Goal: Information Seeking & Learning: Learn about a topic

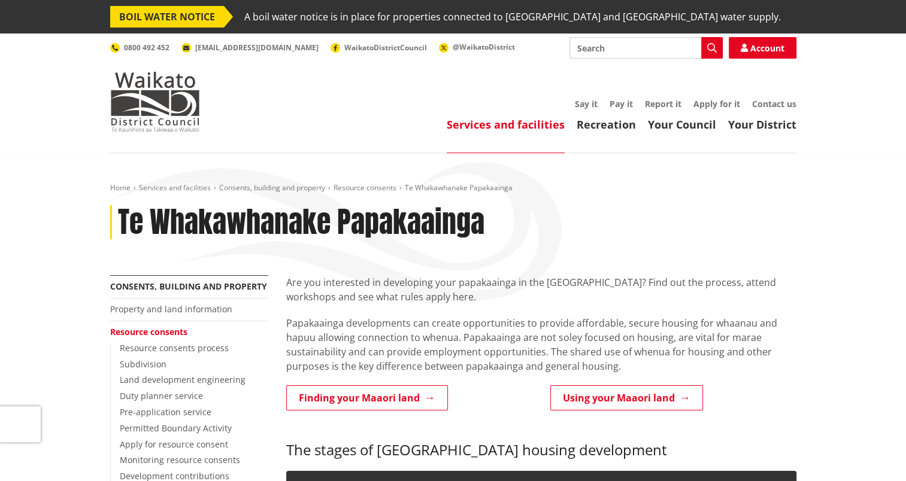
click at [596, 46] on input "Search" at bounding box center [645, 48] width 153 height 22
type input "SASM"
click at [714, 50] on icon "button" at bounding box center [712, 48] width 10 height 10
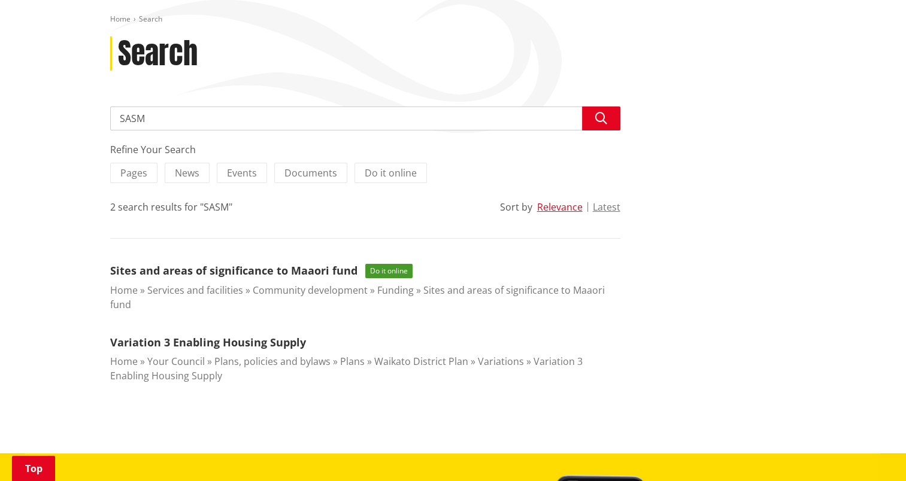
scroll to position [136, 0]
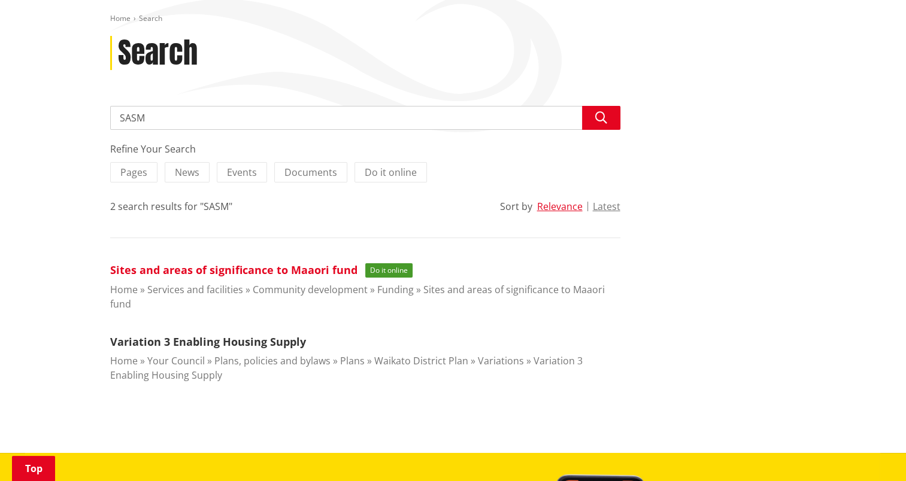
click at [270, 272] on link "Sites and areas of significance to Maaori fund" at bounding box center [233, 270] width 247 height 14
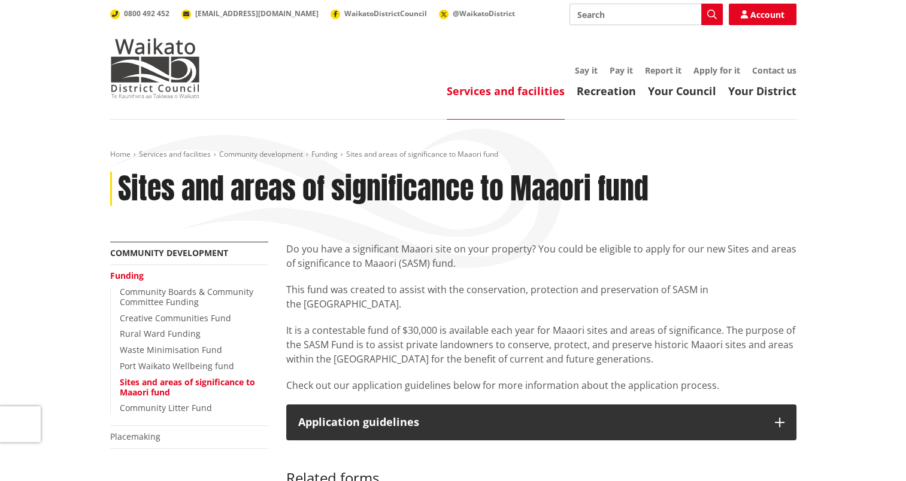
click at [620, 349] on p "It is a contestable fund of $30,000 is available each year for Maaori sites and…" at bounding box center [541, 344] width 510 height 43
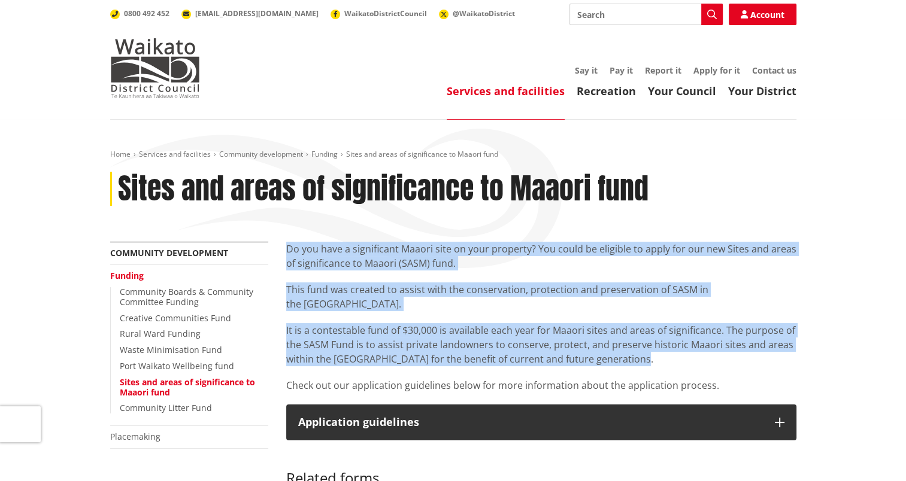
drag, startPoint x: 625, startPoint y: 343, endPoint x: 283, endPoint y: 249, distance: 355.0
copy div "Do you have a significant Maaori site on your property? You could be eligible t…"
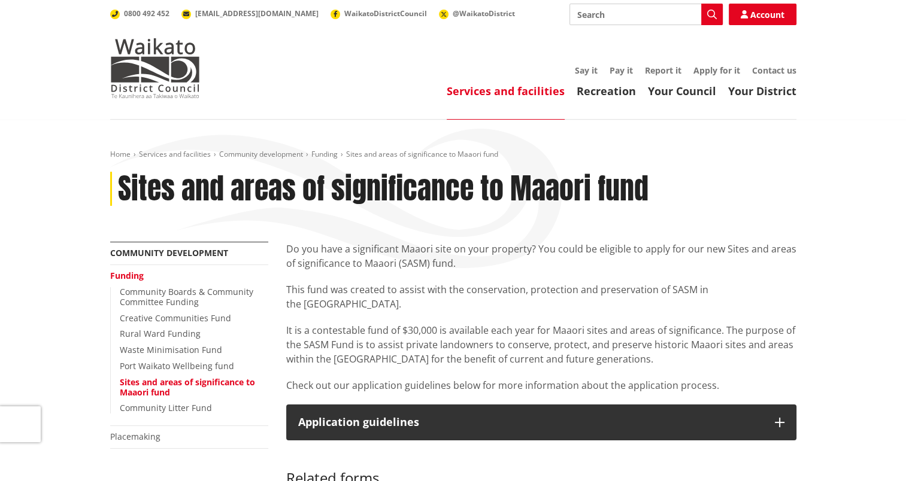
click at [327, 96] on ul "Services and facilities Recreation Your Council Your District" at bounding box center [510, 91] width 572 height 13
click at [596, 11] on input "Search" at bounding box center [645, 15] width 153 height 22
type input "variation 3"
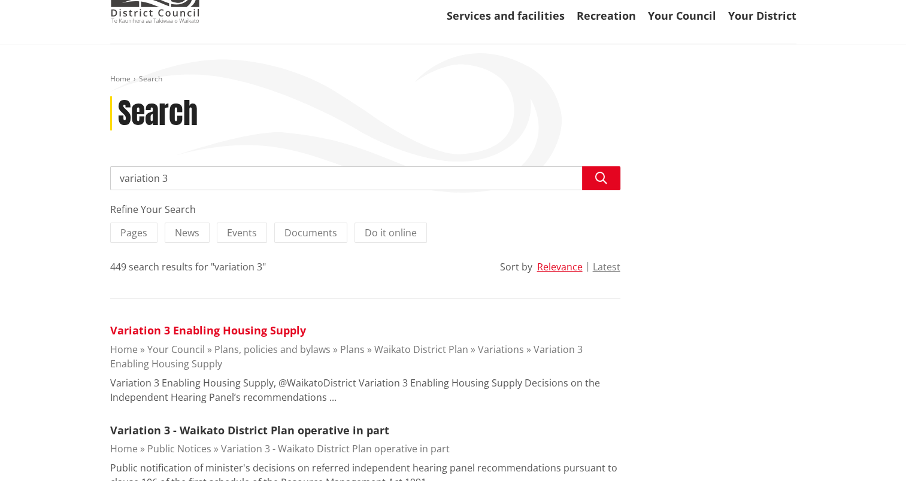
scroll to position [114, 0]
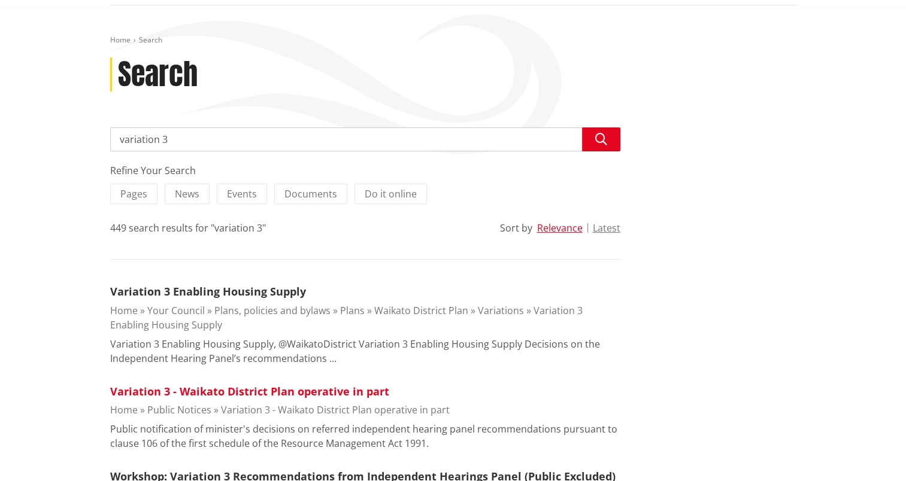
click at [255, 384] on link "Variation 3 - Waikato District Plan operative in part" at bounding box center [249, 391] width 279 height 14
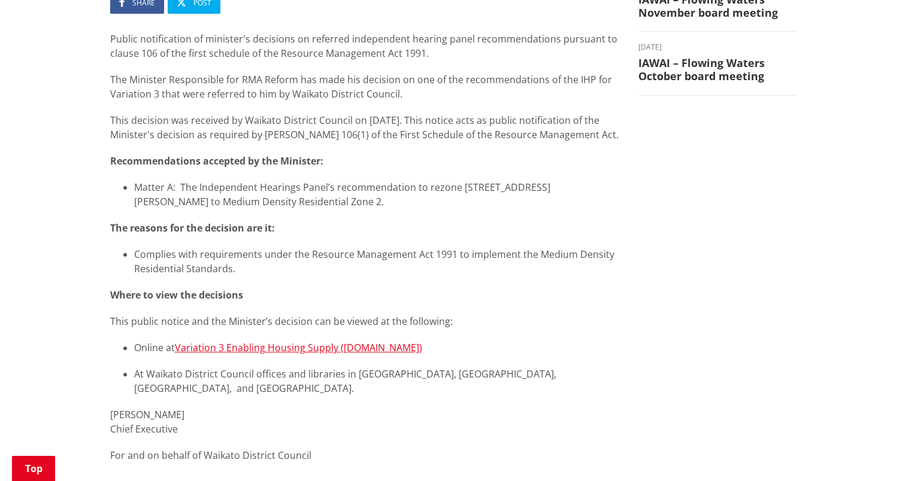
scroll to position [287, 0]
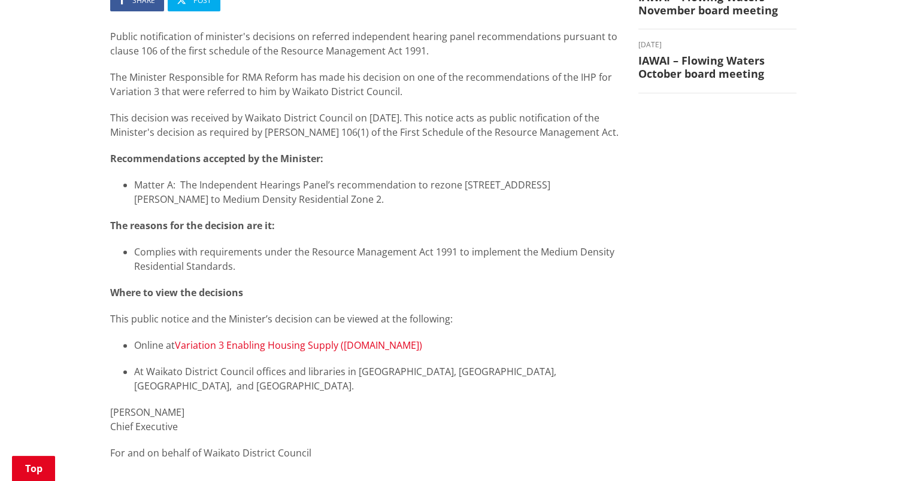
click at [366, 347] on link "Variation 3 Enabling Housing Supply (waikatodc.govt.nz)" at bounding box center [298, 345] width 247 height 13
click at [268, 343] on link "Variation 3 Enabling Housing Supply (waikatodc.govt.nz)" at bounding box center [298, 345] width 247 height 13
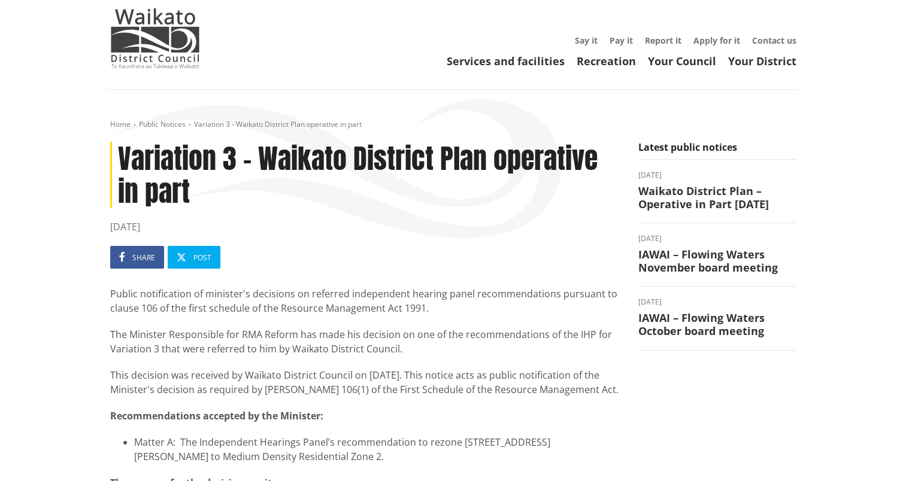
scroll to position [24, 0]
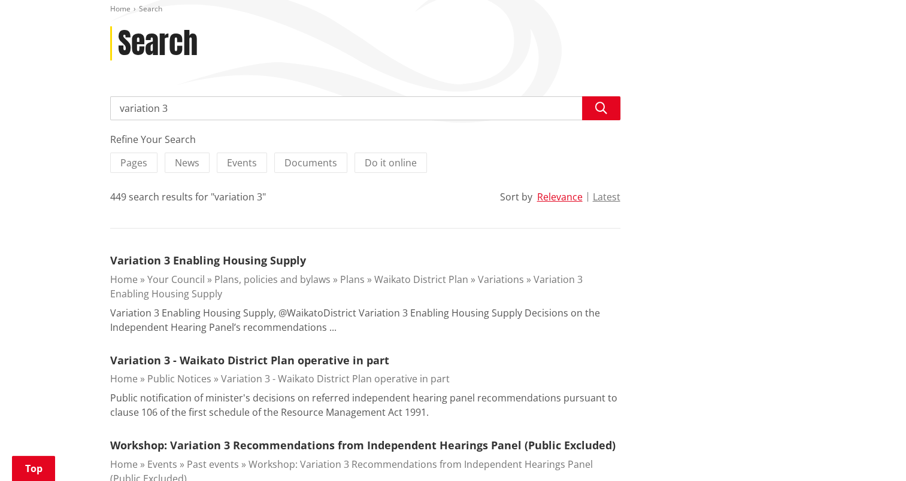
scroll to position [146, 0]
click at [223, 256] on link "Variation 3 Enabling Housing Supply" at bounding box center [208, 260] width 196 height 14
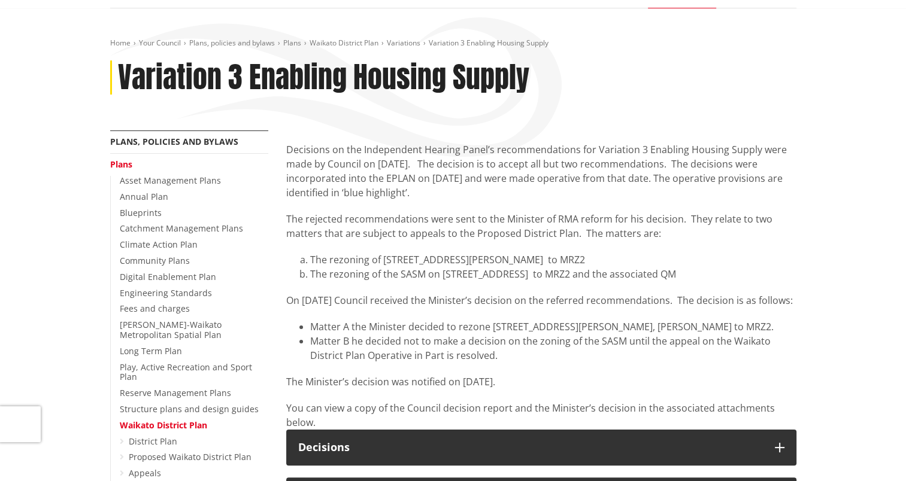
scroll to position [113, 0]
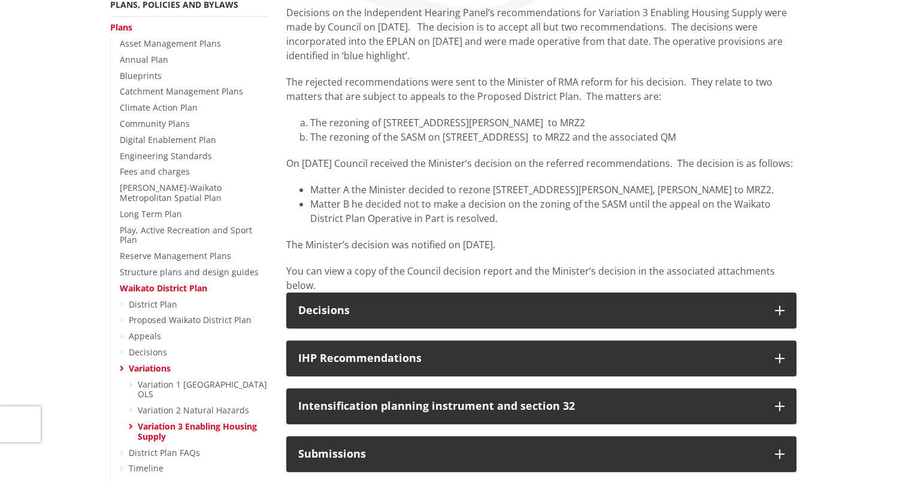
scroll to position [0, 0]
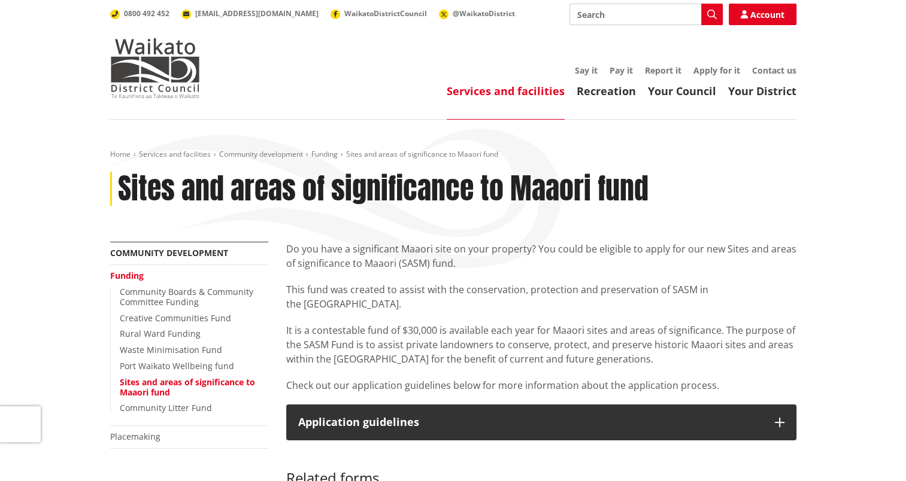
click at [597, 14] on input "Search" at bounding box center [645, 15] width 153 height 22
type input "3 by 3"
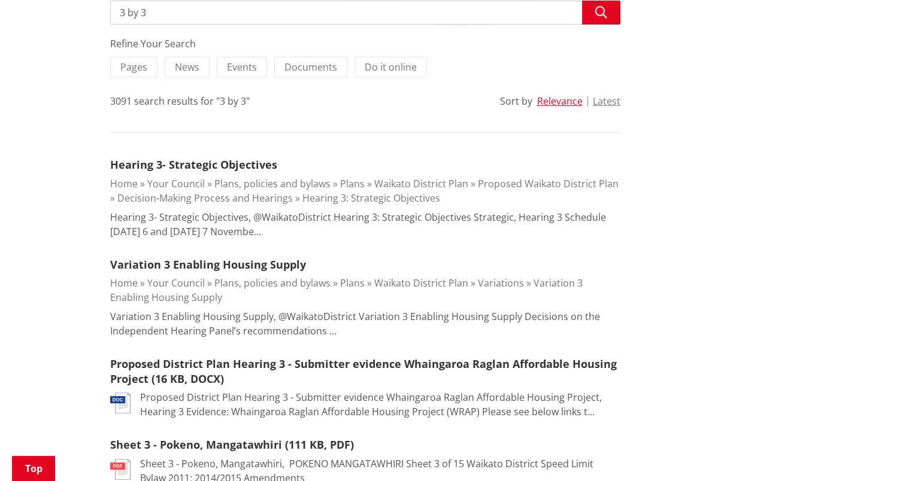
scroll to position [244, 0]
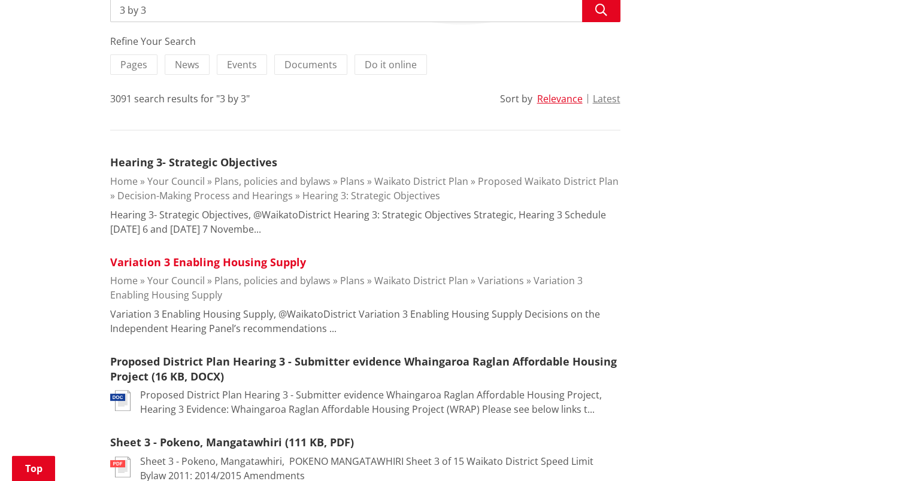
click at [221, 258] on link "Variation 3 Enabling Housing Supply" at bounding box center [208, 262] width 196 height 14
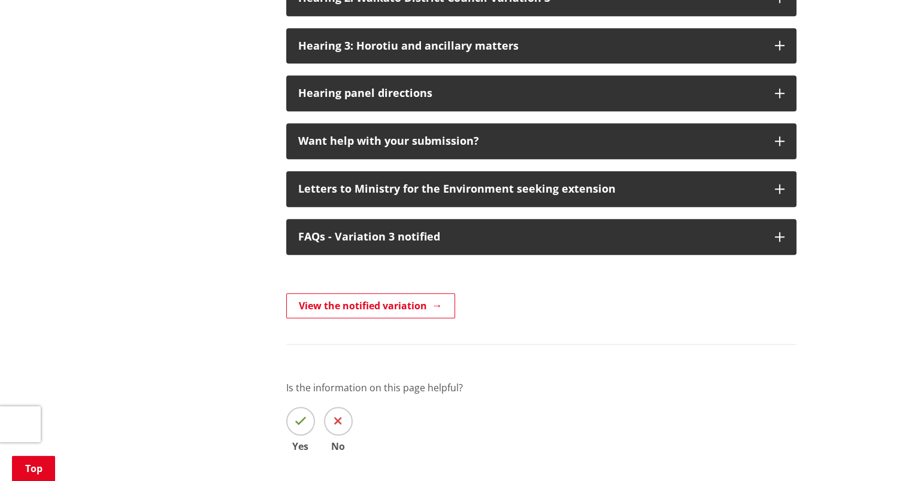
scroll to position [912, 0]
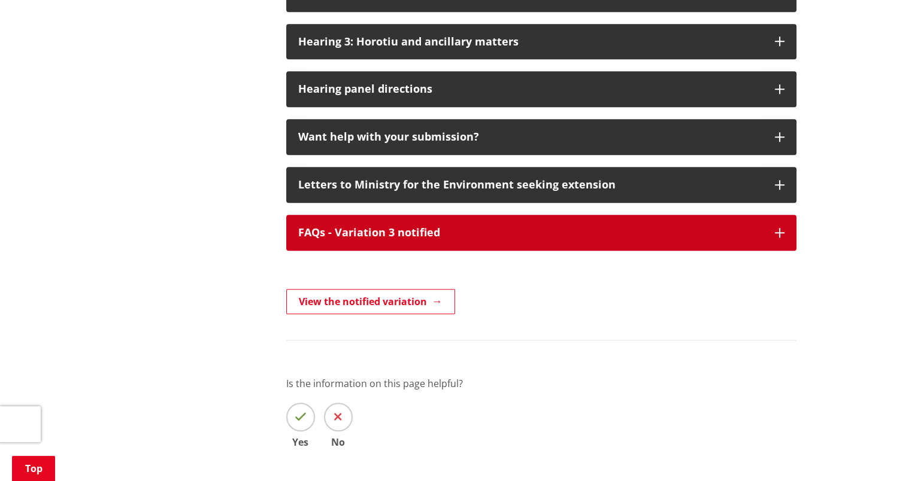
click at [600, 251] on button "FAQs - Variation 3 notified" at bounding box center [541, 233] width 510 height 36
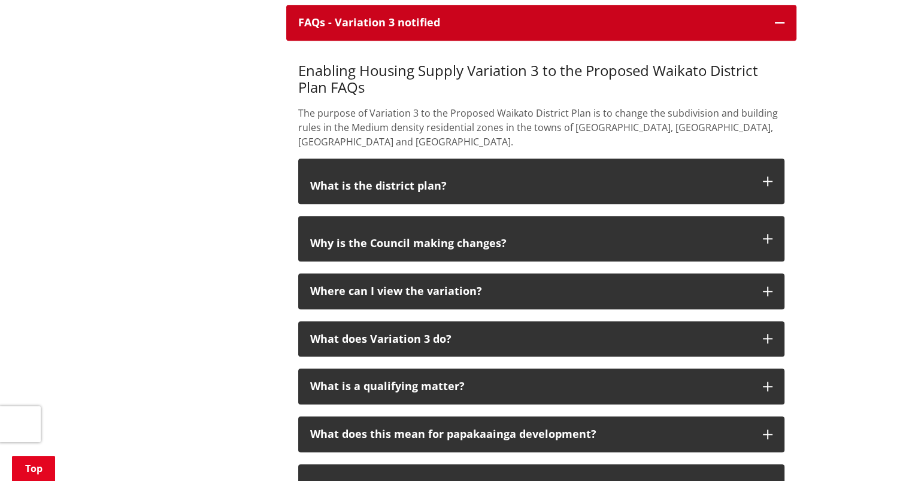
scroll to position [1122, 0]
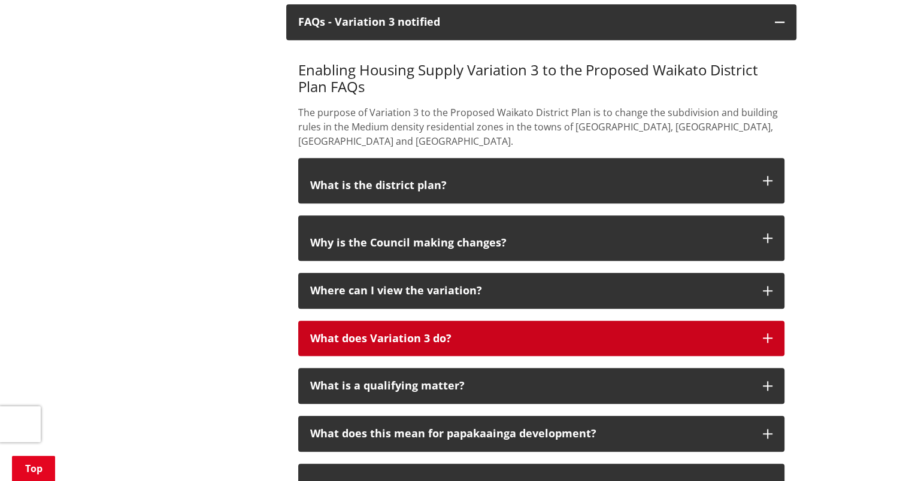
click at [658, 338] on p "What does Variation 3 do?" at bounding box center [530, 339] width 441 height 12
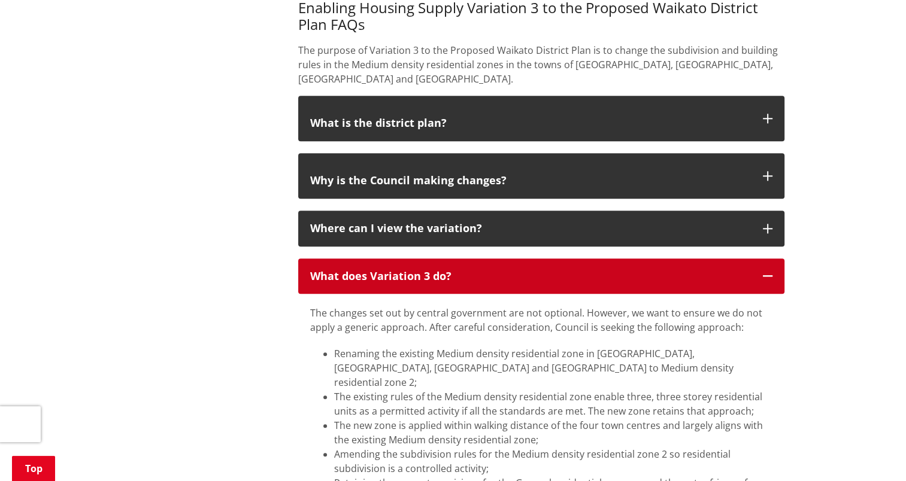
scroll to position [1189, 0]
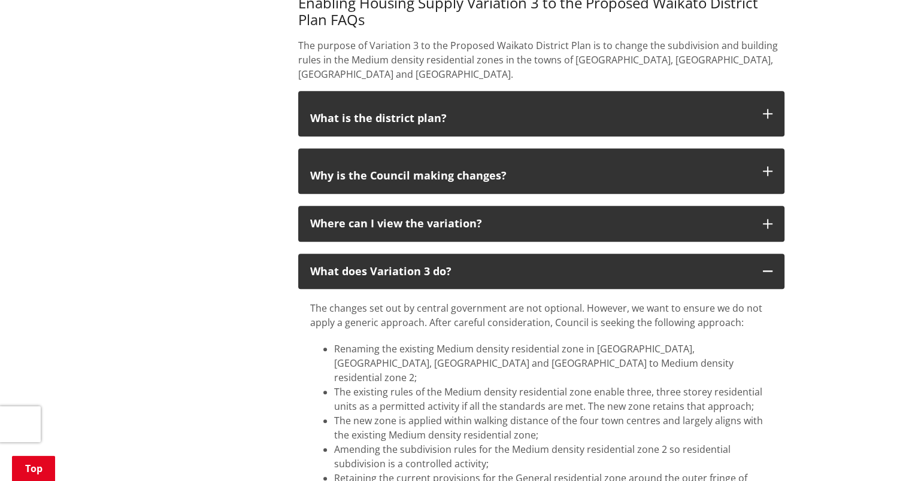
click at [263, 357] on div "More from this section Plans, policies and bylaws Plans Asset Management Plans …" at bounding box center [453, 239] width 704 height 2375
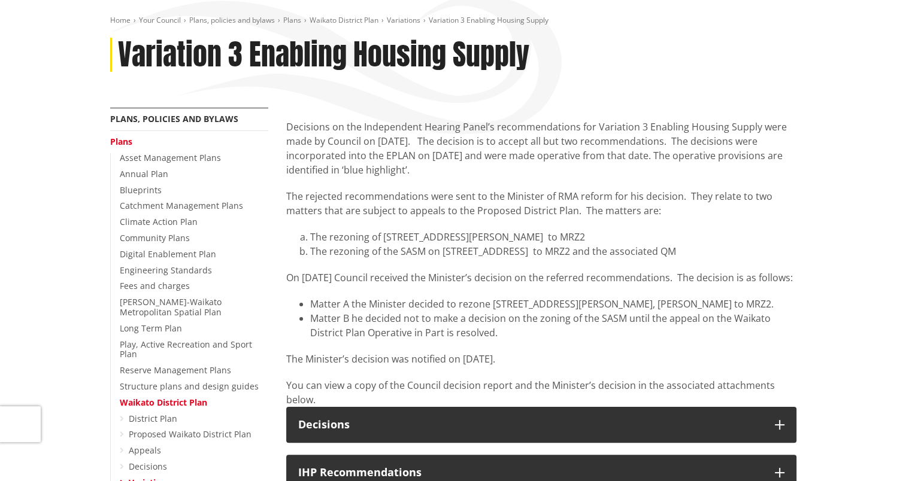
scroll to position [0, 0]
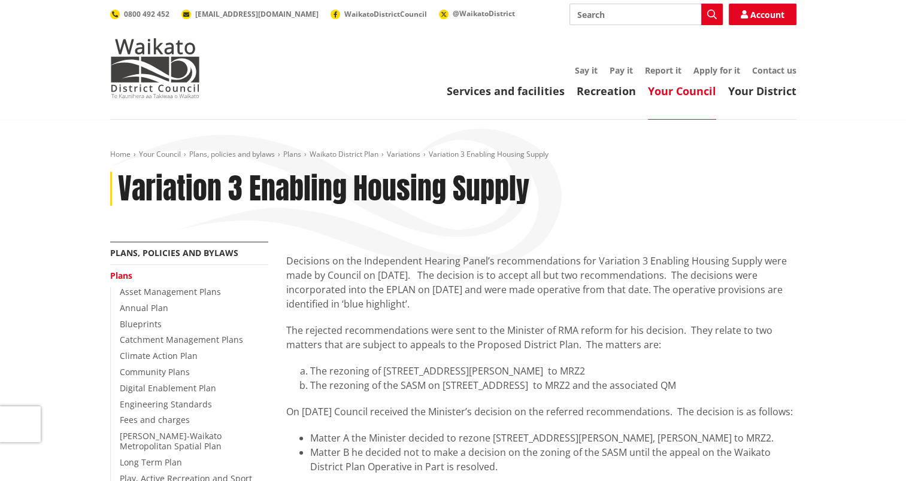
click at [637, 16] on input "Search" at bounding box center [645, 15] width 153 height 22
type input "papkaainga"
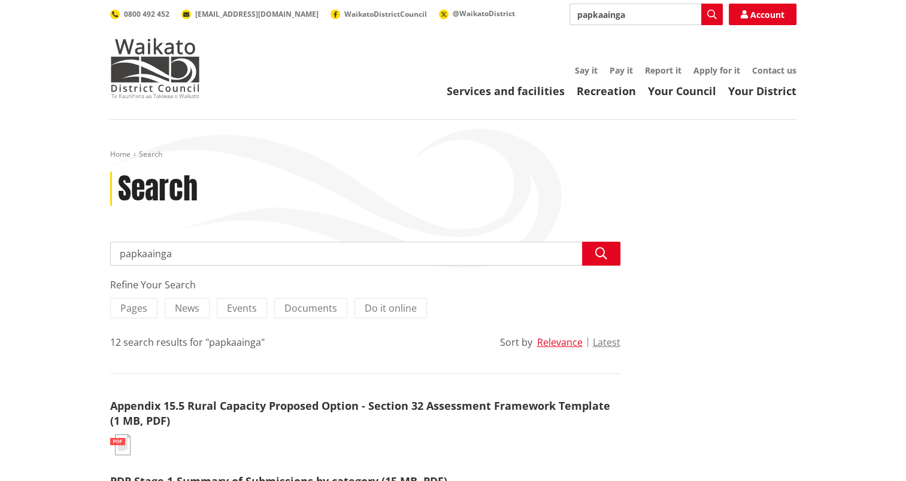
type input "papakaainga"
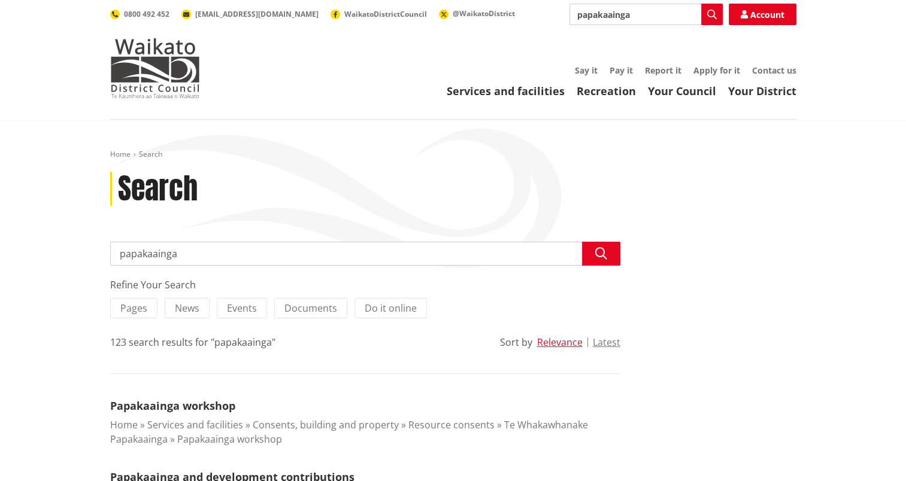
click at [591, 12] on input "papakaainga" at bounding box center [645, 15] width 153 height 22
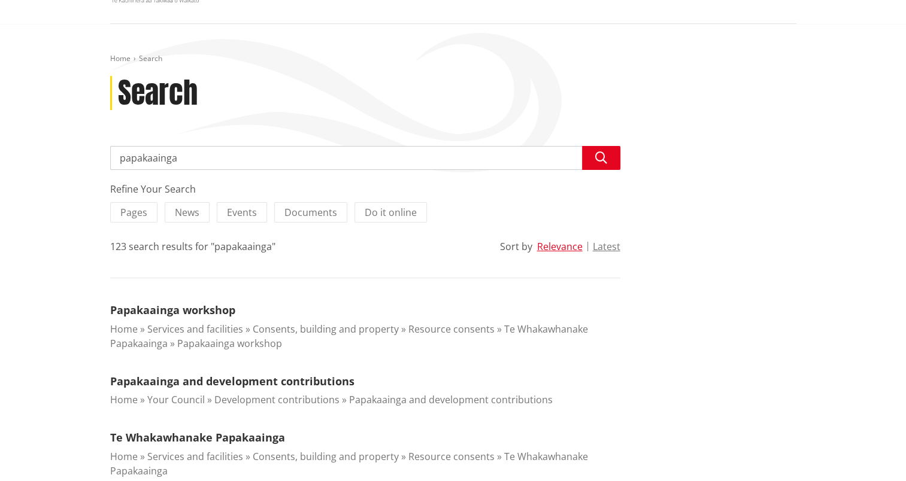
scroll to position [98, 0]
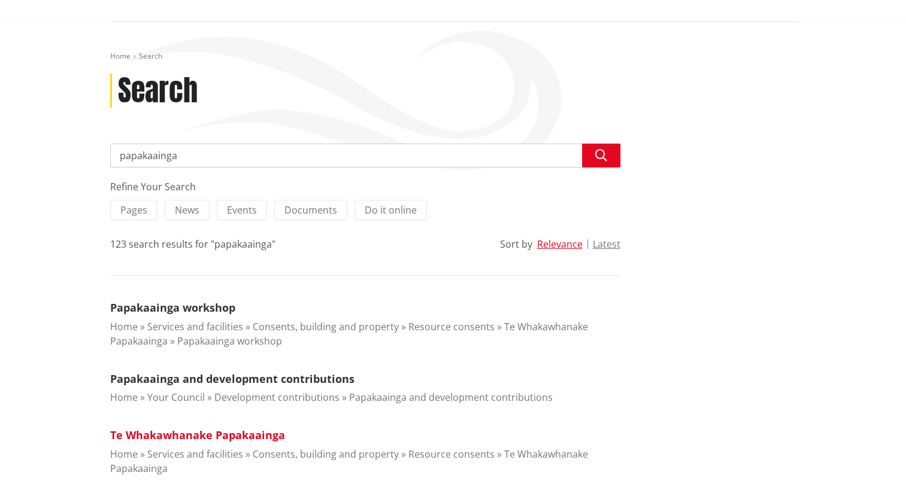
click at [244, 432] on link "Te Whakawhanake Papakaainga" at bounding box center [197, 435] width 175 height 14
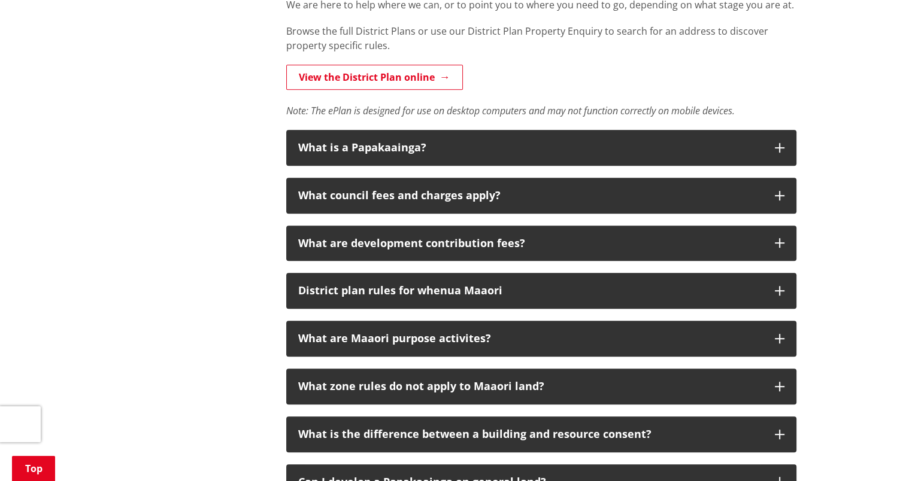
scroll to position [687, 0]
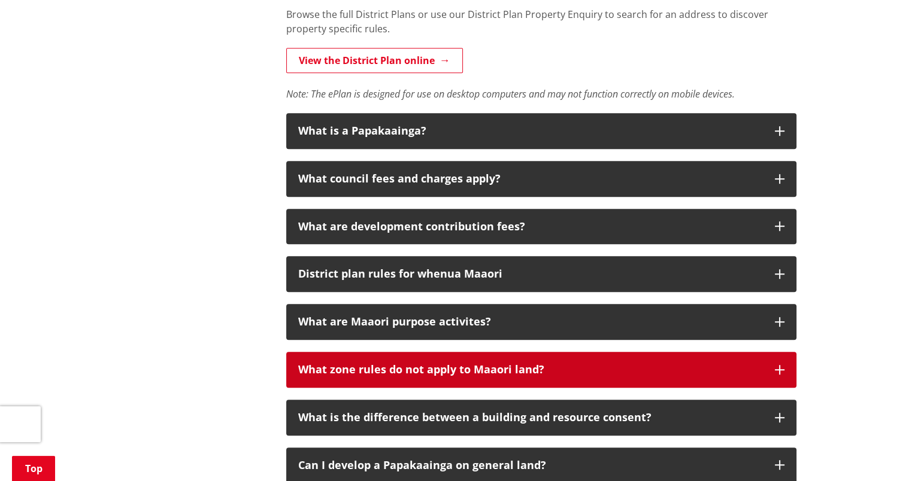
click at [741, 364] on div "What zone rules do not apply to Maaori land?" at bounding box center [530, 370] width 464 height 12
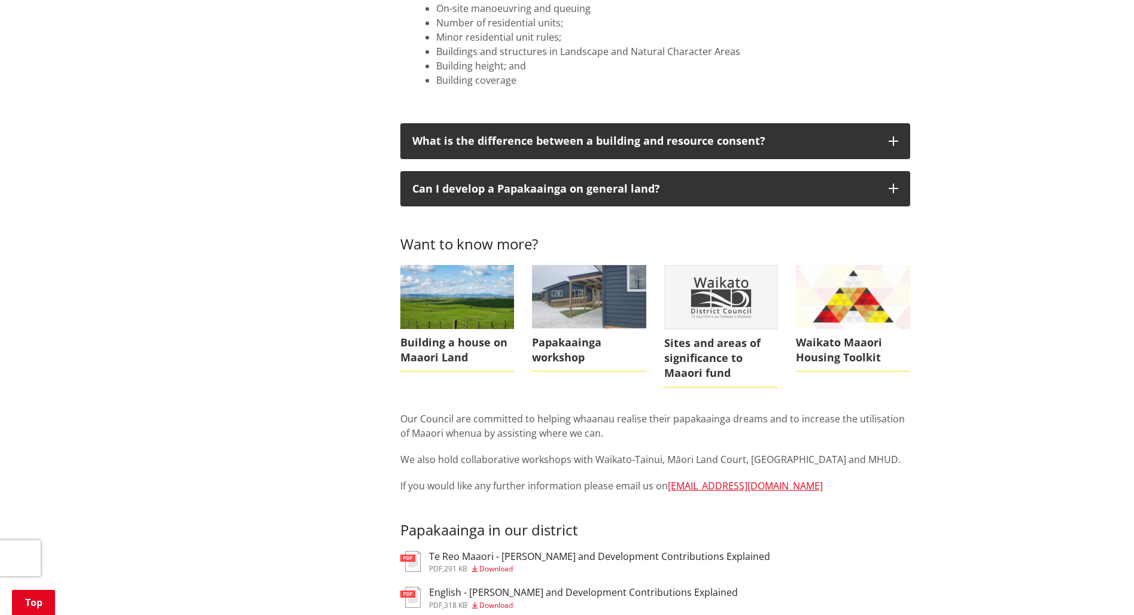
scroll to position [1129, 0]
